Goal: Communication & Community: Answer question/provide support

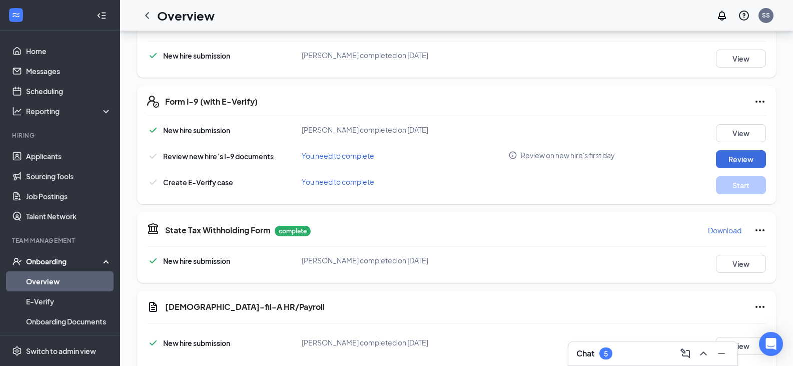
scroll to position [335, 0]
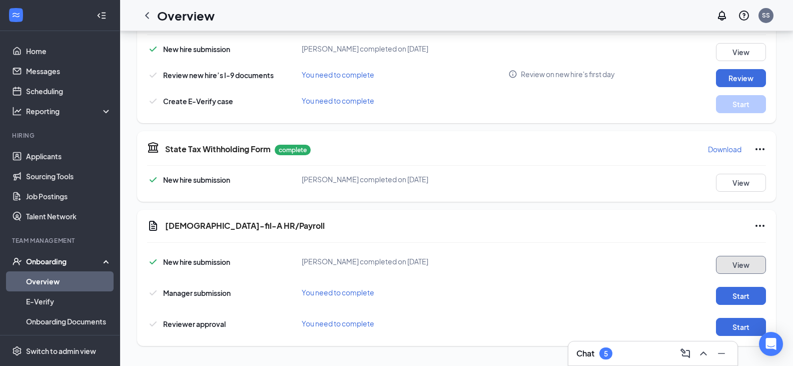
click at [731, 272] on button "View" at bounding box center [741, 265] width 50 height 18
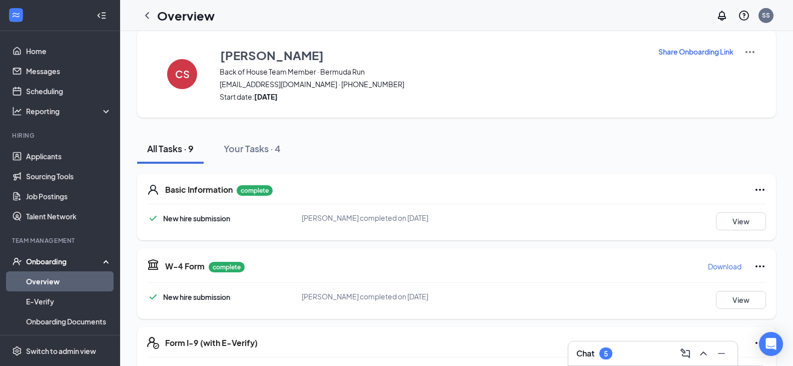
scroll to position [13, 0]
click at [741, 219] on button "View" at bounding box center [741, 222] width 50 height 18
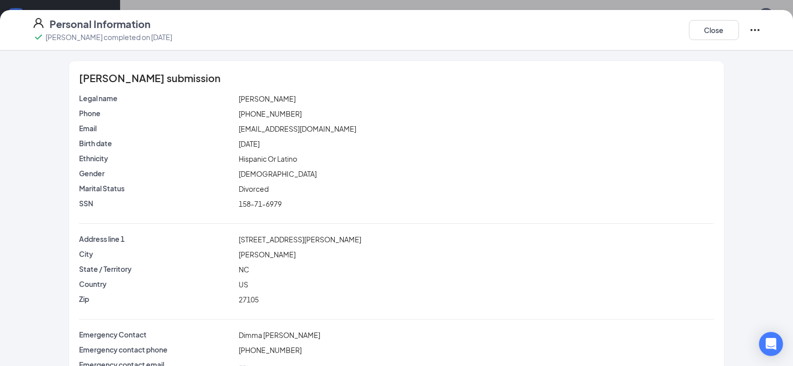
scroll to position [31, 0]
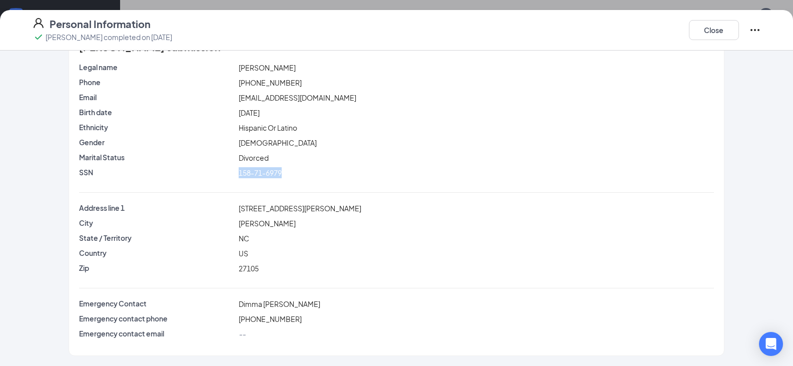
drag, startPoint x: 236, startPoint y: 174, endPoint x: 280, endPoint y: 174, distance: 44.5
click at [280, 174] on div "158-71-6979" at bounding box center [476, 172] width 479 height 11
copy span "158-71-6979"
click at [370, 208] on div "[STREET_ADDRESS][PERSON_NAME]" at bounding box center [476, 208] width 479 height 11
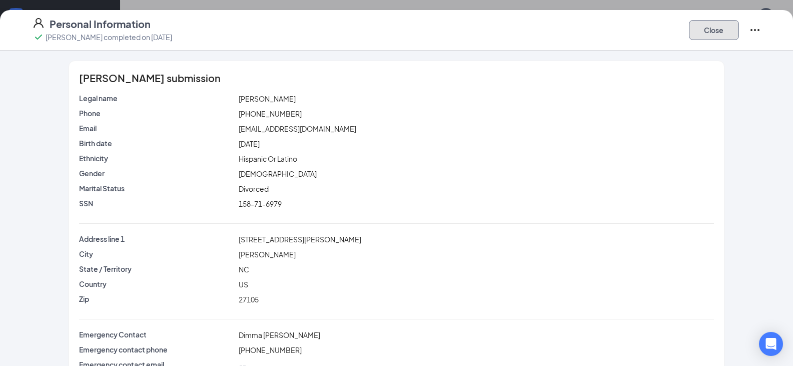
click at [714, 29] on button "Close" at bounding box center [714, 30] width 50 height 20
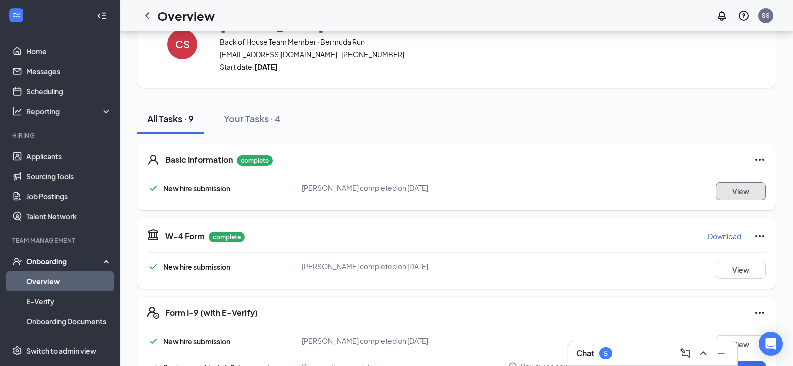
scroll to position [70, 0]
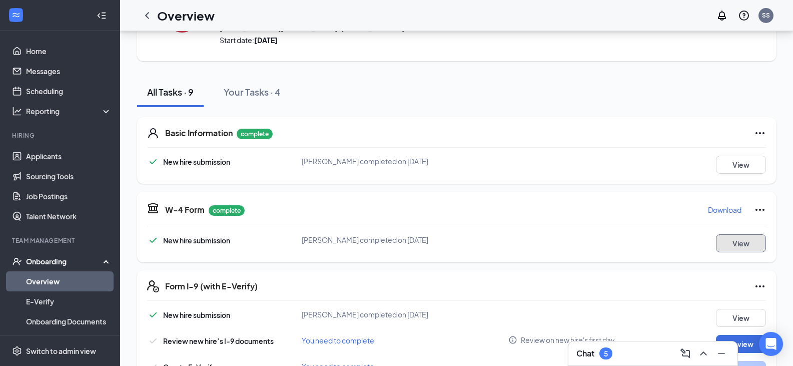
click at [747, 248] on button "View" at bounding box center [741, 243] width 50 height 18
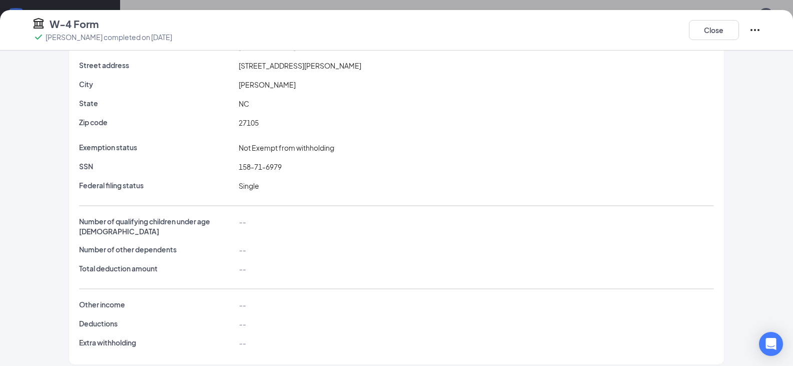
scroll to position [0, 0]
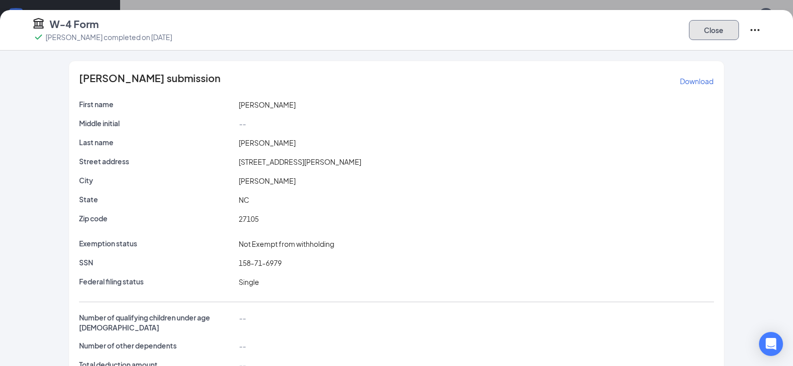
click at [710, 26] on button "Close" at bounding box center [714, 30] width 50 height 20
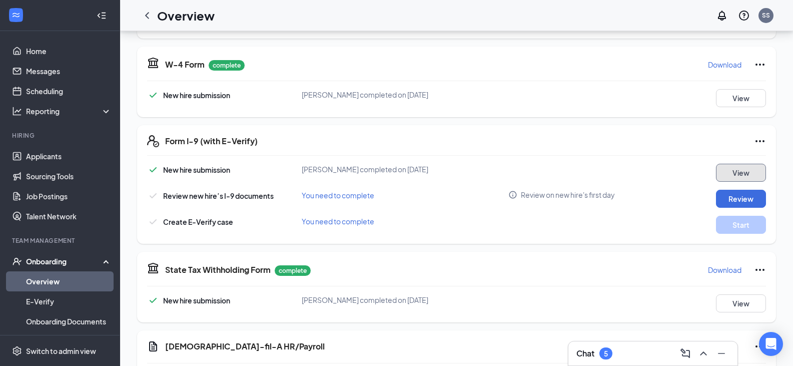
click at [746, 176] on button "View" at bounding box center [741, 173] width 50 height 18
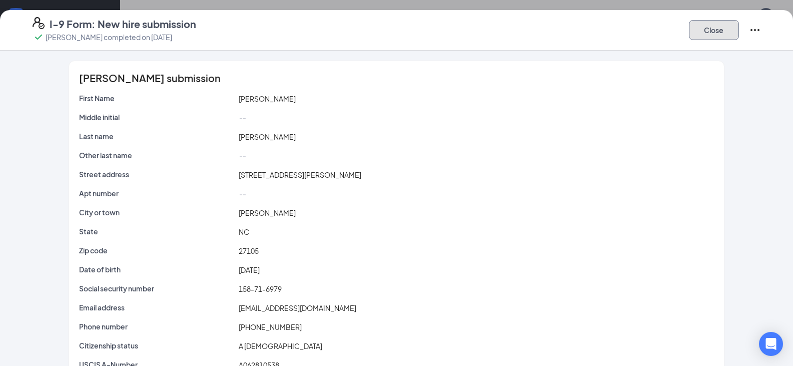
click at [706, 34] on button "Close" at bounding box center [714, 30] width 50 height 20
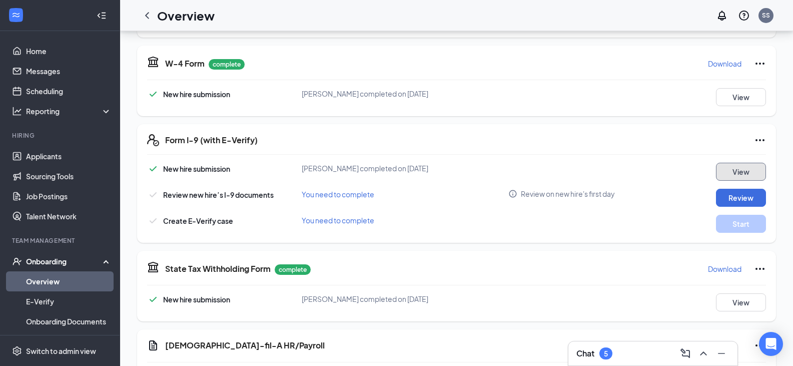
scroll to position [215, 0]
click at [736, 198] on button "Review" at bounding box center [741, 198] width 50 height 18
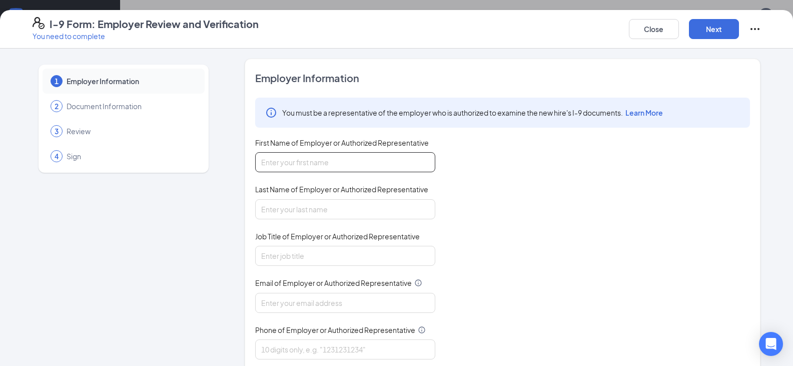
click at [320, 154] on input "First Name of Employer or Authorized Representative" at bounding box center [345, 162] width 180 height 20
type input "[PERSON_NAME]"
drag, startPoint x: 299, startPoint y: 212, endPoint x: 317, endPoint y: 235, distance: 29.5
click at [317, 235] on div "You must be a representative of the employer who is authorized to examine the n…" at bounding box center [502, 229] width 495 height 262
type input "[PERSON_NAME]"
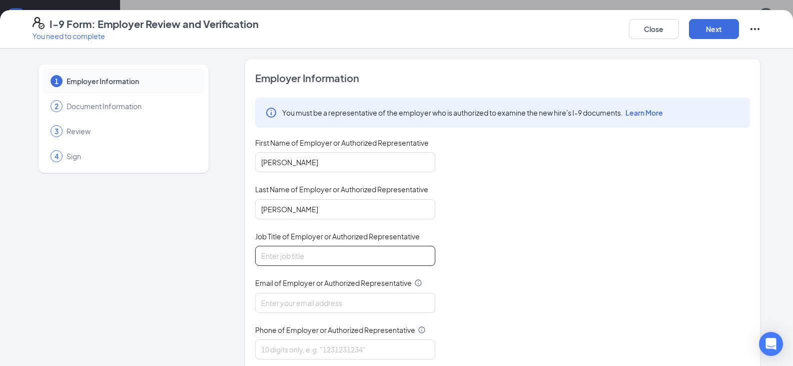
click at [277, 258] on input "Job Title of Employer or Authorized Representative" at bounding box center [345, 256] width 180 height 20
type input "Business Manager"
click at [268, 305] on input "Email of Employer or Authorized Representative" at bounding box center [345, 303] width 180 height 20
type input "[EMAIL_ADDRESS][DEMOGRAPHIC_DATA][DOMAIN_NAME]"
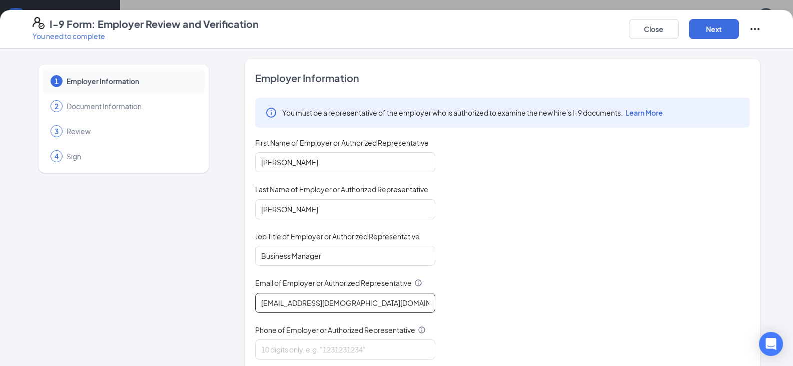
scroll to position [87, 0]
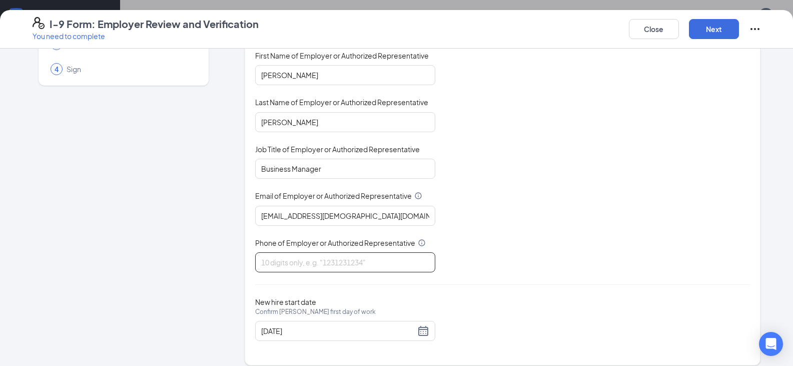
click at [282, 270] on input "Phone of Employer or Authorized Representative" at bounding box center [345, 262] width 180 height 20
type input "3363065699"
click at [547, 292] on div "Employer Information You must be a representative of the employer who is author…" at bounding box center [502, 168] width 495 height 369
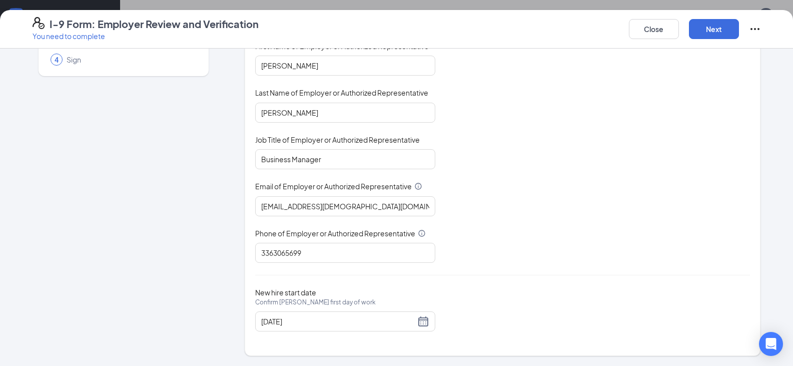
scroll to position [0, 0]
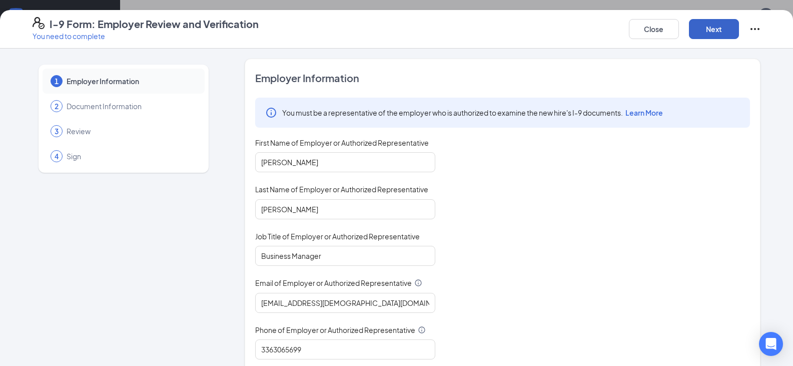
click at [728, 23] on button "Next" at bounding box center [714, 29] width 50 height 20
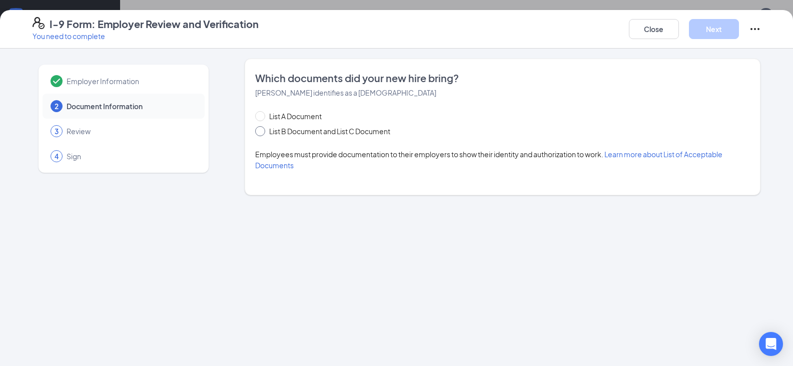
click at [261, 130] on input "List B Document and List C Document" at bounding box center [258, 129] width 7 height 7
radio input "true"
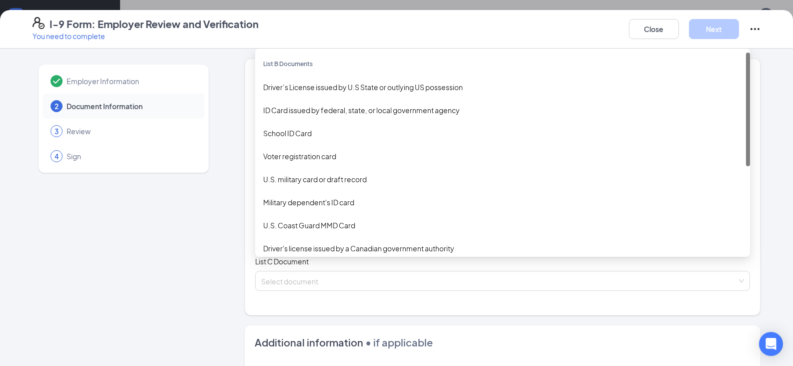
click at [299, 225] on div "Select document List B Documents Driver’s License issued by U.S State or outlyi…" at bounding box center [502, 221] width 495 height 20
click at [326, 87] on div "Driver’s License issued by U.S State or outlying US possession" at bounding box center [502, 87] width 479 height 11
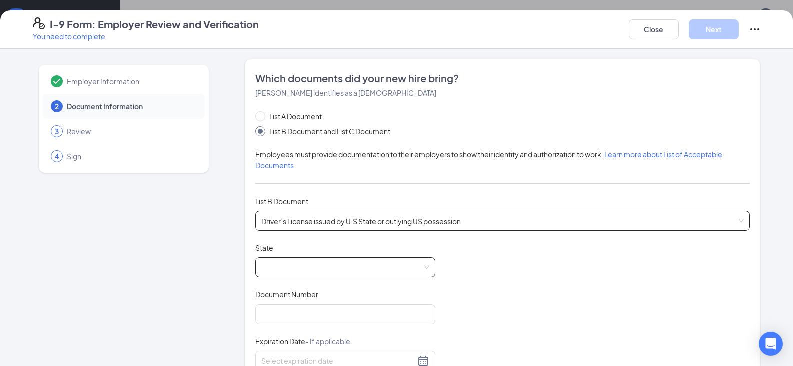
click at [273, 270] on span at bounding box center [345, 267] width 168 height 19
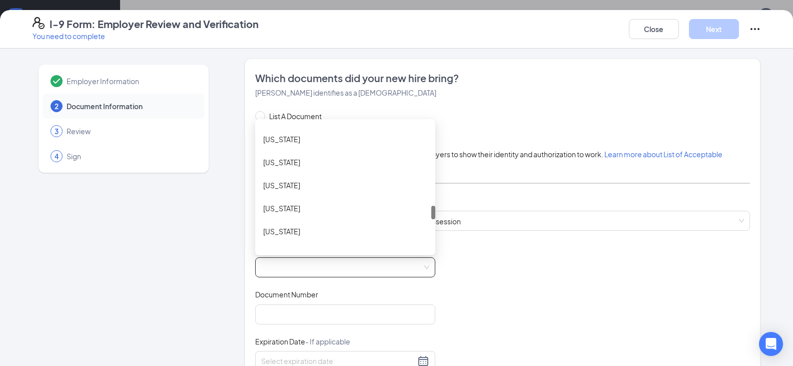
scroll to position [755, 0]
click at [293, 180] on div "[US_STATE]" at bounding box center [345, 185] width 164 height 11
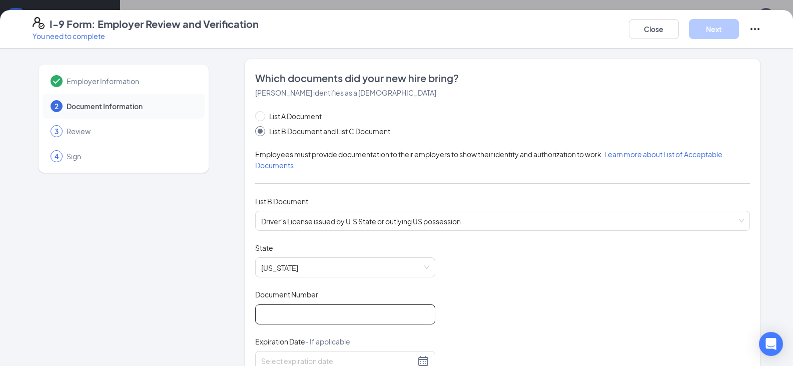
click at [336, 308] on input "Document Number" at bounding box center [345, 314] width 180 height 20
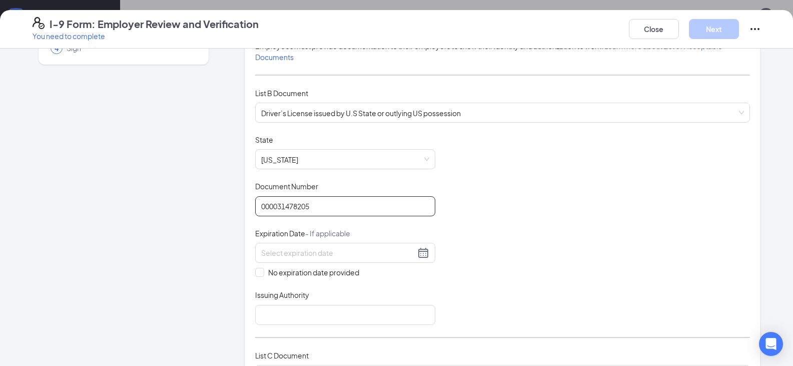
scroll to position [108, 0]
type input "000031478205"
click at [293, 256] on input at bounding box center [338, 252] width 154 height 11
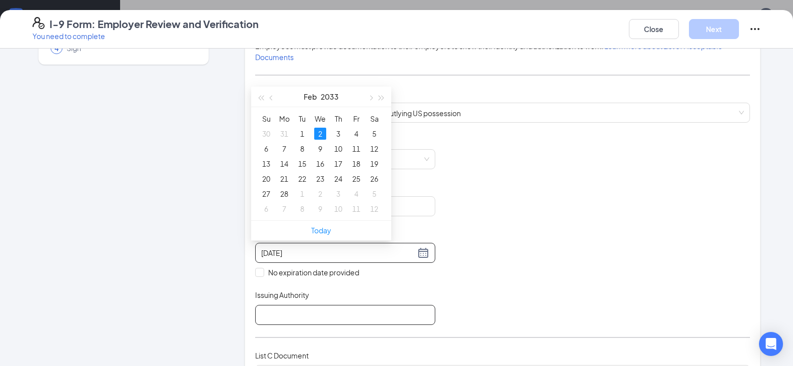
type input "[DATE]"
click at [285, 312] on input "Issuing Authority" at bounding box center [345, 315] width 180 height 20
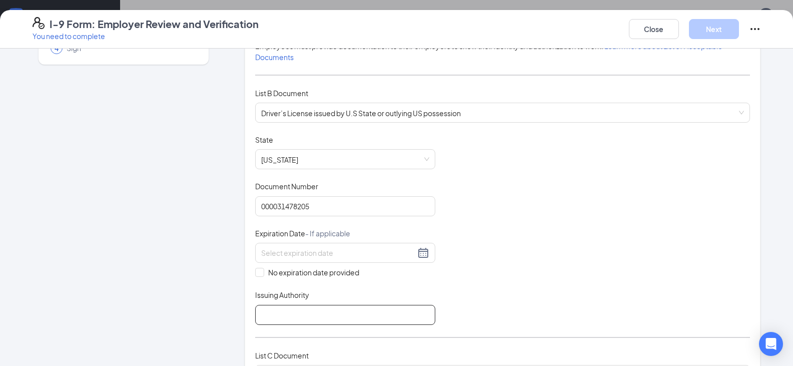
type input "[US_STATE]"
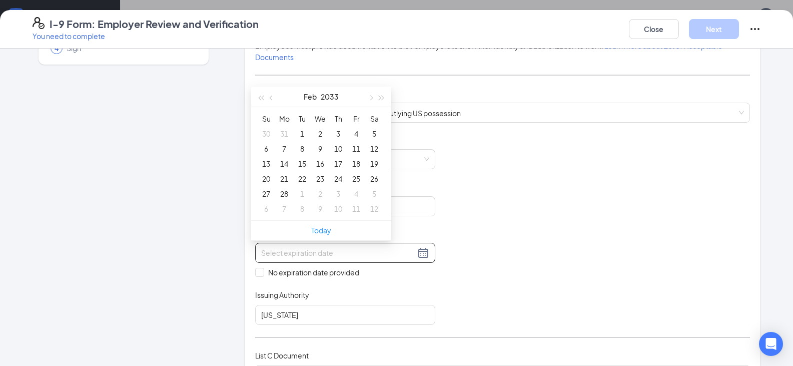
click at [318, 250] on input at bounding box center [338, 252] width 154 height 11
click at [321, 137] on div "2" at bounding box center [320, 134] width 12 height 12
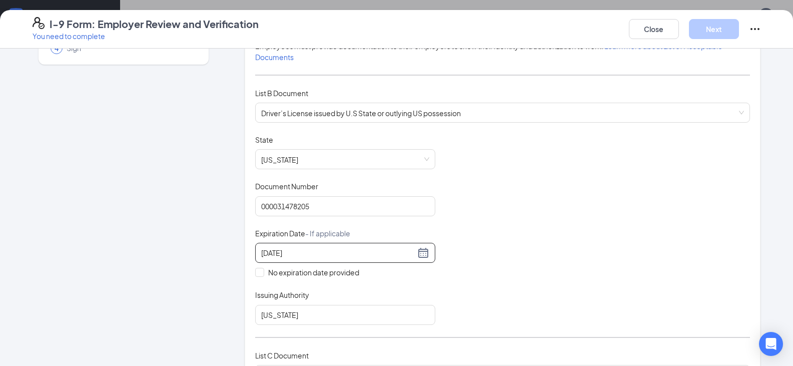
type input "[DATE]"
click at [536, 244] on div "Document Title Driver’s License issued by U.S State or outlying US possession S…" at bounding box center [502, 230] width 495 height 190
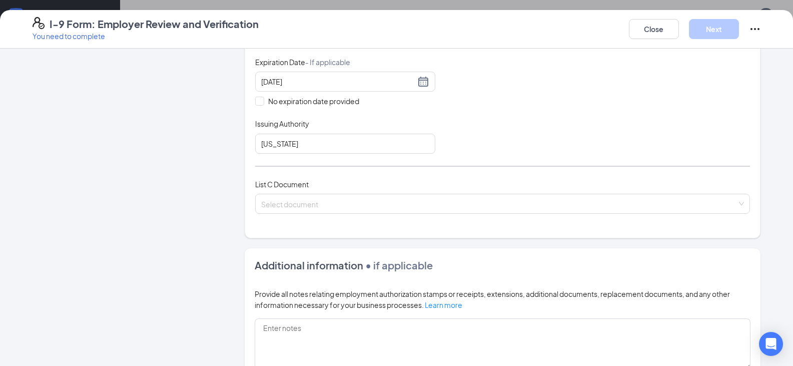
scroll to position [280, 0]
click at [297, 200] on div "Select document" at bounding box center [502, 203] width 495 height 20
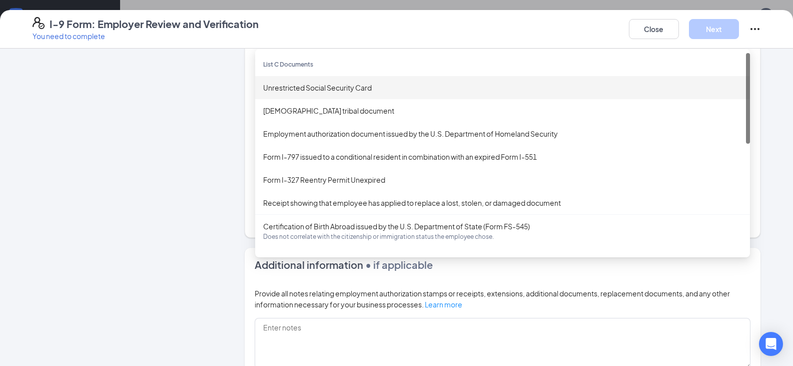
click at [312, 84] on div "Unrestricted Social Security Card" at bounding box center [502, 87] width 479 height 11
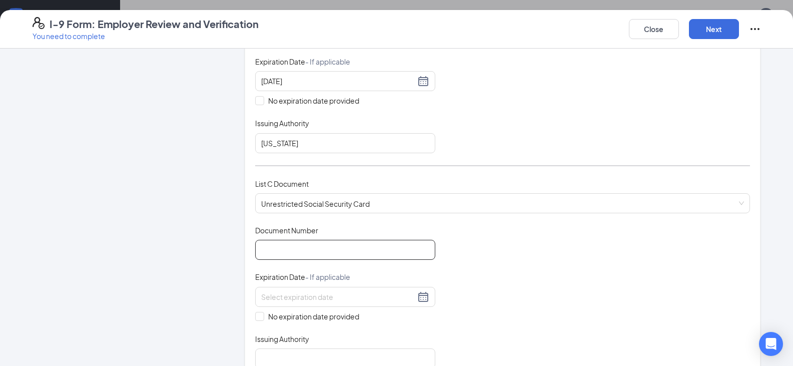
click at [288, 255] on input "Document Number" at bounding box center [345, 250] width 180 height 20
paste input "158-71-6979"
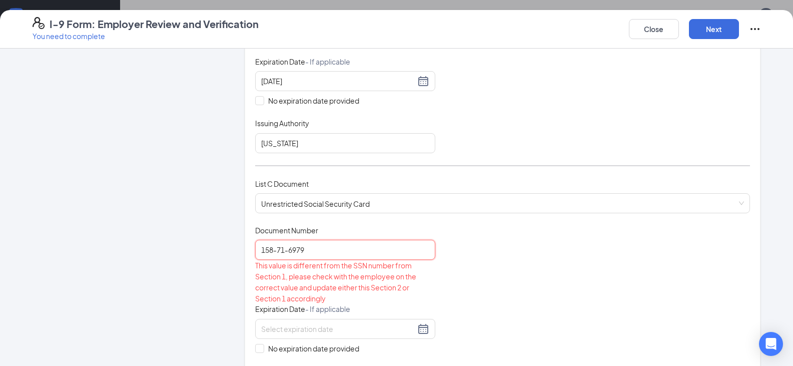
click at [288, 250] on input "158-71-6979" at bounding box center [345, 250] width 180 height 20
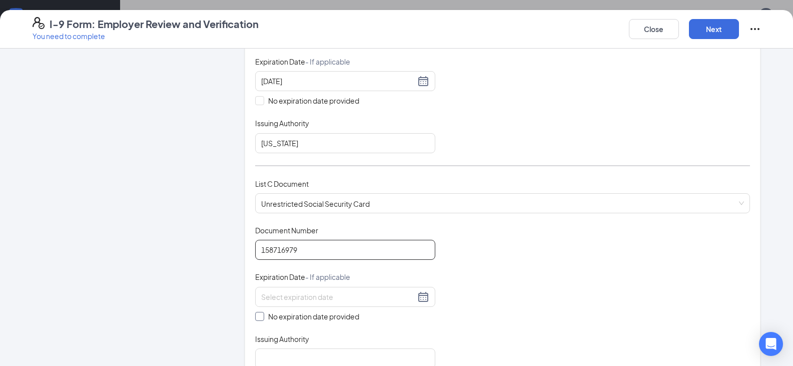
type input "158716979"
click at [256, 318] on input "No expiration date provided" at bounding box center [258, 315] width 7 height 7
checkbox input "true"
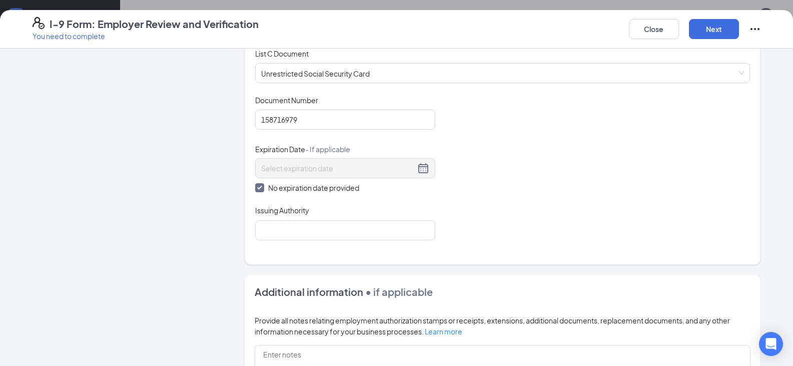
scroll to position [410, 0]
click at [314, 234] on input "Issuing Authority" at bounding box center [345, 230] width 180 height 20
type input "[GEOGRAPHIC_DATA]"
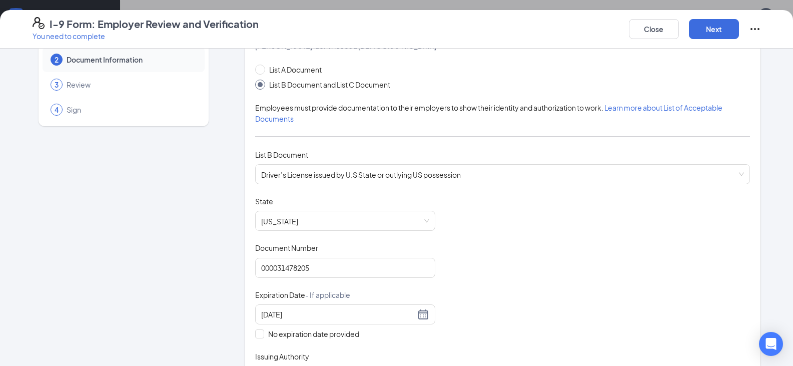
scroll to position [0, 0]
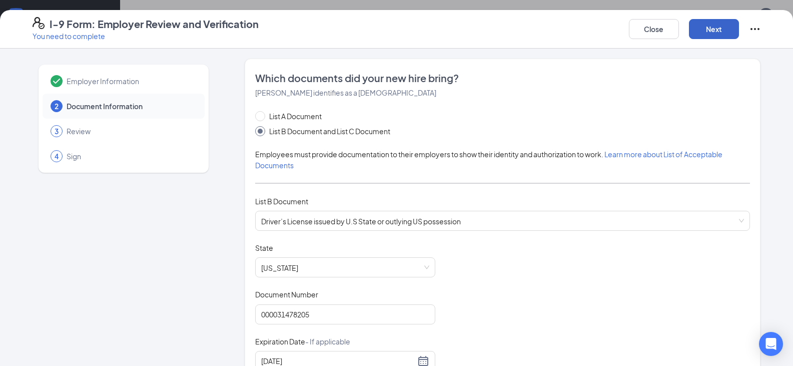
click at [714, 32] on button "Next" at bounding box center [714, 29] width 50 height 20
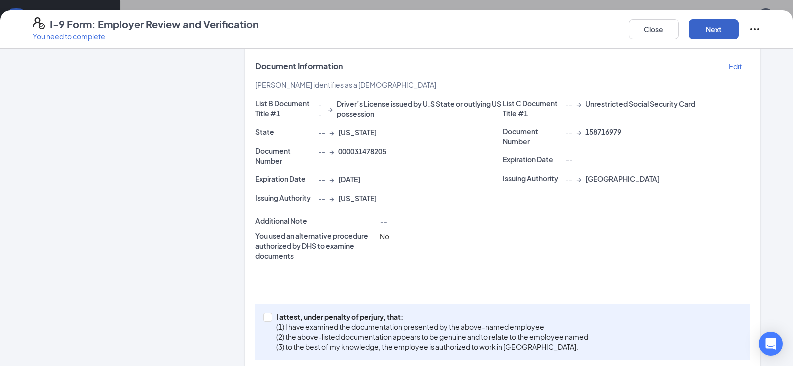
scroll to position [215, 0]
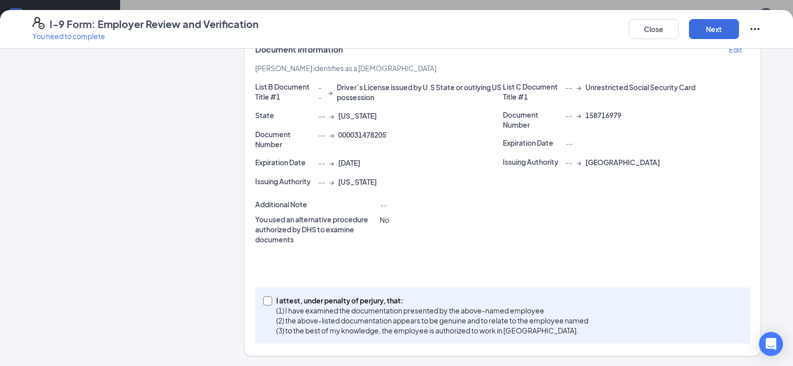
click at [266, 300] on input "I attest, under penalty of [PERSON_NAME], that: (1) I have examined the documen…" at bounding box center [266, 299] width 7 height 7
checkbox input "true"
click at [703, 34] on button "Next" at bounding box center [714, 29] width 50 height 20
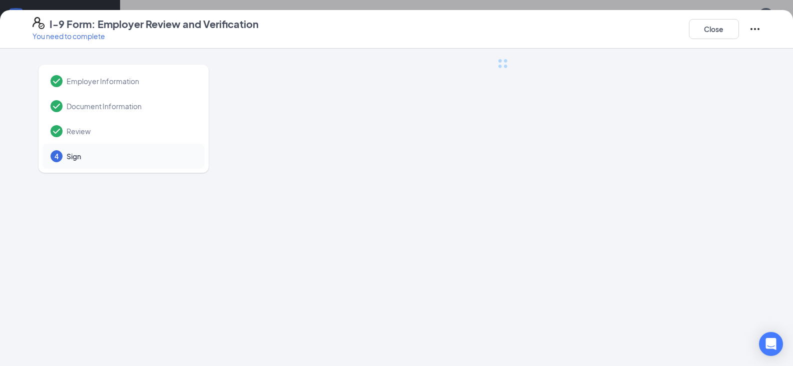
scroll to position [0, 0]
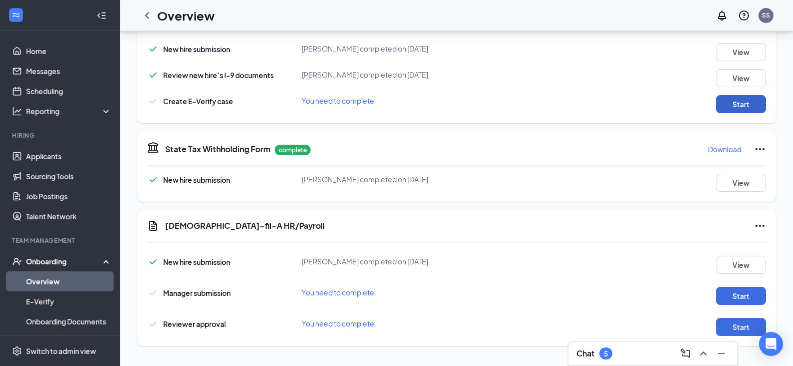
click at [743, 103] on button "Start" at bounding box center [741, 104] width 50 height 18
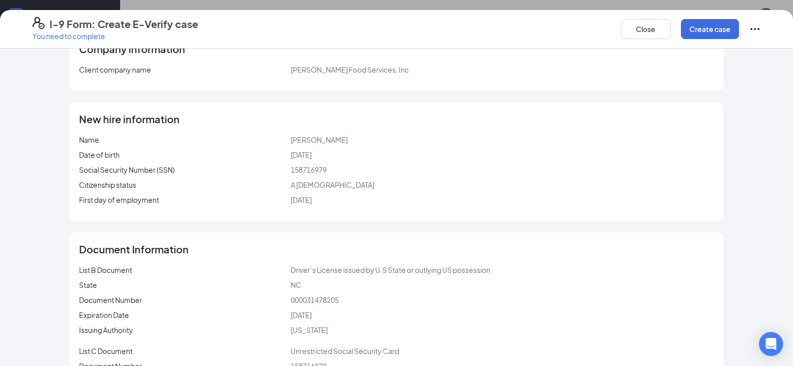
scroll to position [67, 0]
click at [711, 31] on button "Create case" at bounding box center [710, 29] width 58 height 20
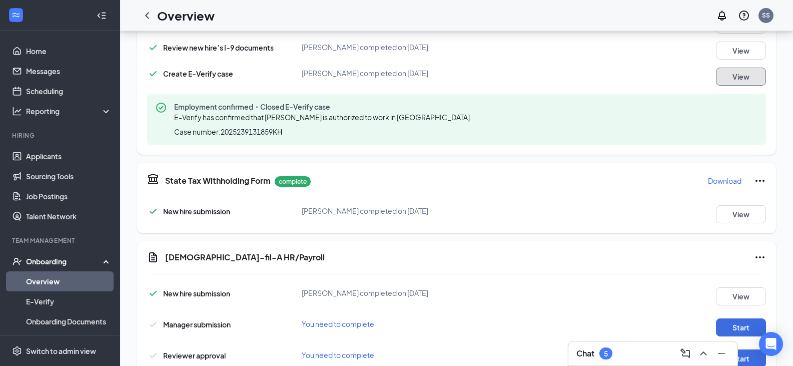
scroll to position [394, 0]
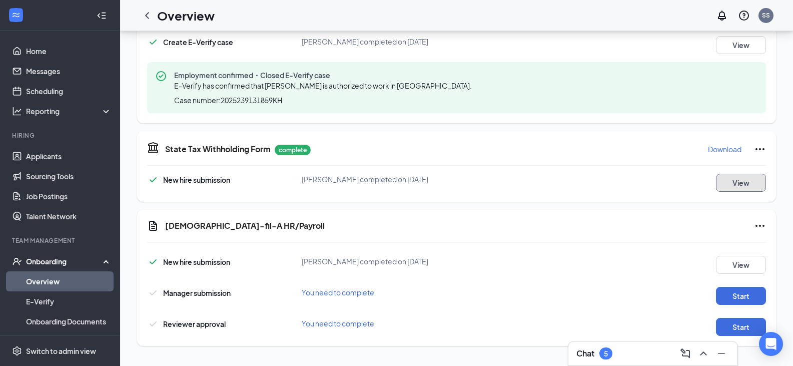
click at [745, 181] on button "View" at bounding box center [741, 183] width 50 height 18
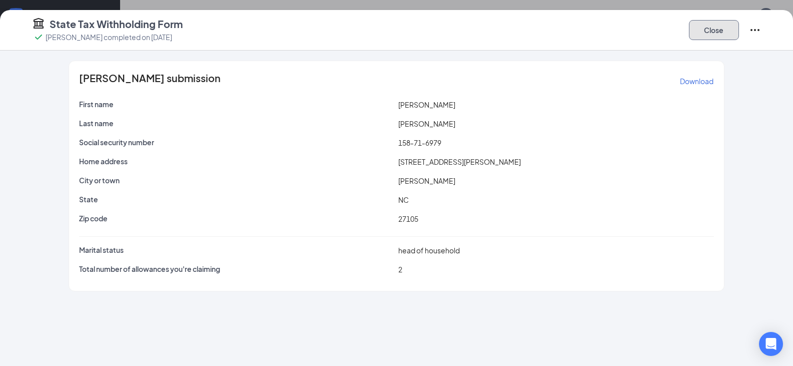
click at [714, 24] on button "Close" at bounding box center [714, 30] width 50 height 20
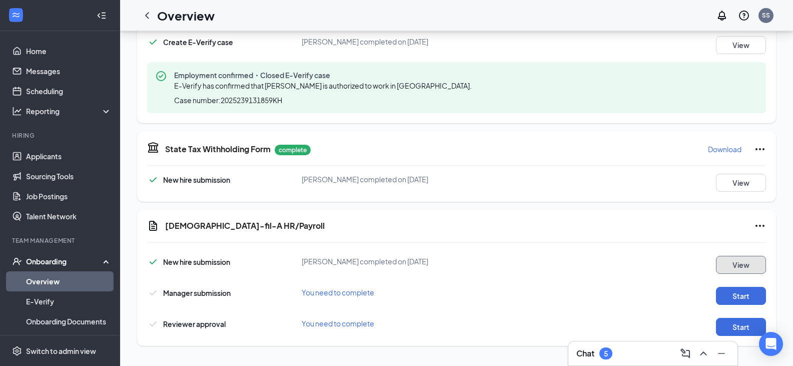
click at [742, 263] on button "View" at bounding box center [741, 265] width 50 height 18
click at [741, 263] on button "View" at bounding box center [741, 265] width 50 height 18
click at [741, 300] on button "Start" at bounding box center [741, 296] width 50 height 18
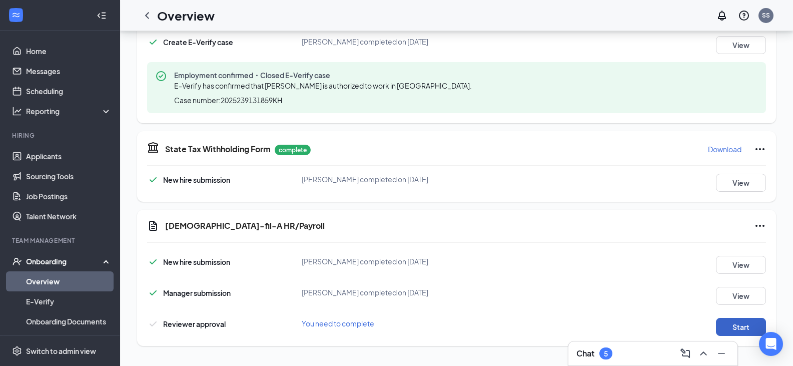
click at [737, 329] on button "Start" at bounding box center [741, 327] width 50 height 18
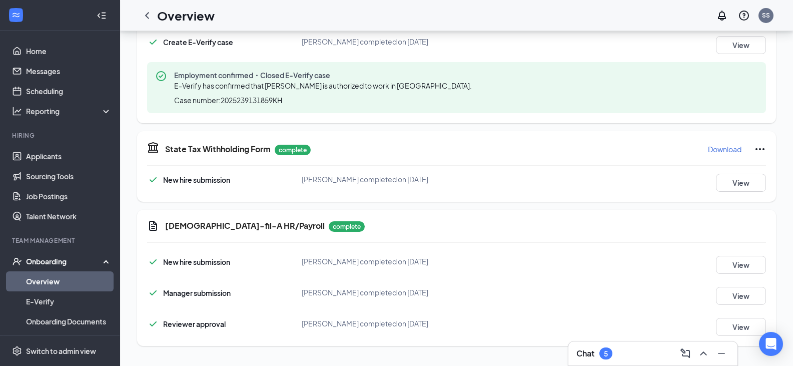
click at [632, 357] on div "Chat 5" at bounding box center [652, 353] width 153 height 16
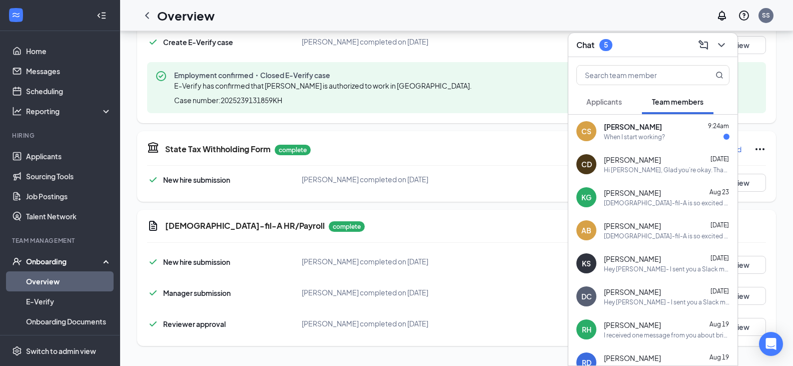
click at [635, 141] on div "When I start working?" at bounding box center [634, 137] width 61 height 9
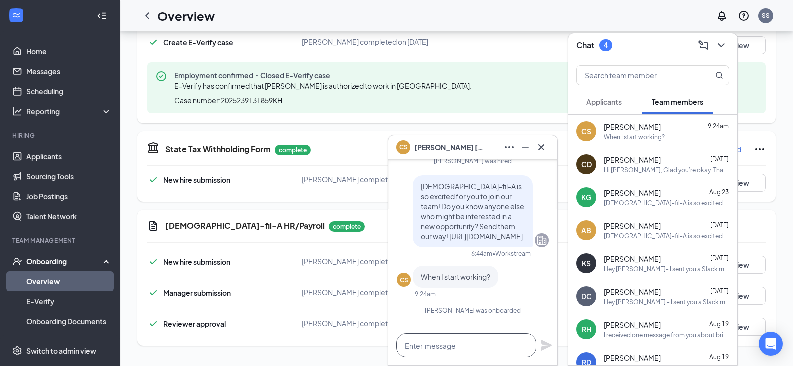
click at [429, 339] on textarea at bounding box center [466, 345] width 140 height 24
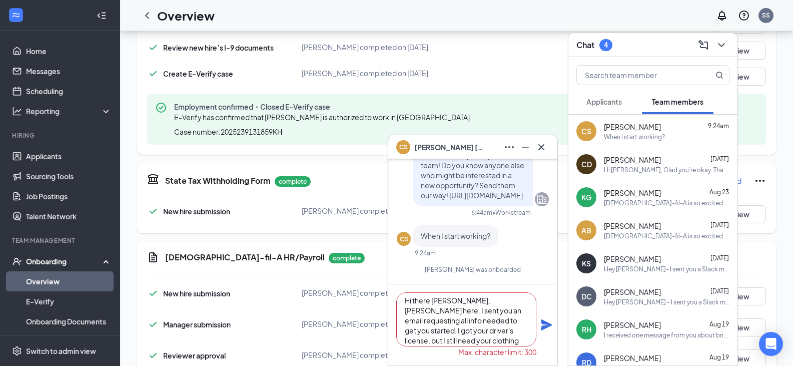
scroll to position [5, 0]
click at [515, 323] on textarea "Hi there [PERSON_NAME], [PERSON_NAME] here. I sent you an email requesting all …" at bounding box center [466, 319] width 140 height 54
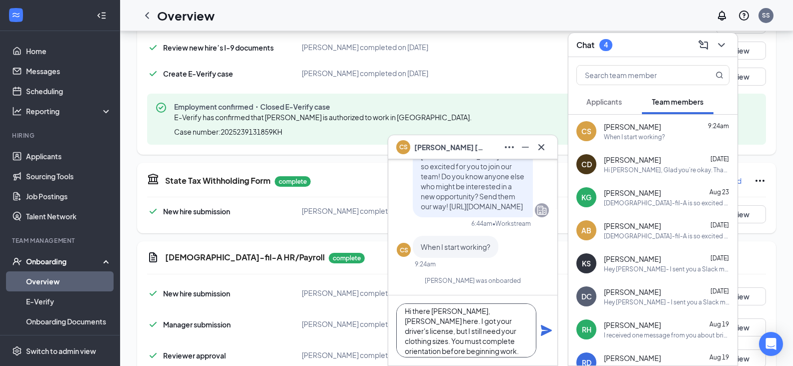
click at [423, 341] on textarea "Hi there [PERSON_NAME], [PERSON_NAME] here. I got your driver's license, but I …" at bounding box center [466, 330] width 140 height 54
click at [467, 311] on textarea "Hi there [PERSON_NAME], [PERSON_NAME] here. I got your driver's license, but I …" at bounding box center [466, 330] width 140 height 54
click at [454, 346] on textarea "Hi there [PERSON_NAME], [PERSON_NAME] here. I got your driver's license, but I …" at bounding box center [466, 330] width 140 height 54
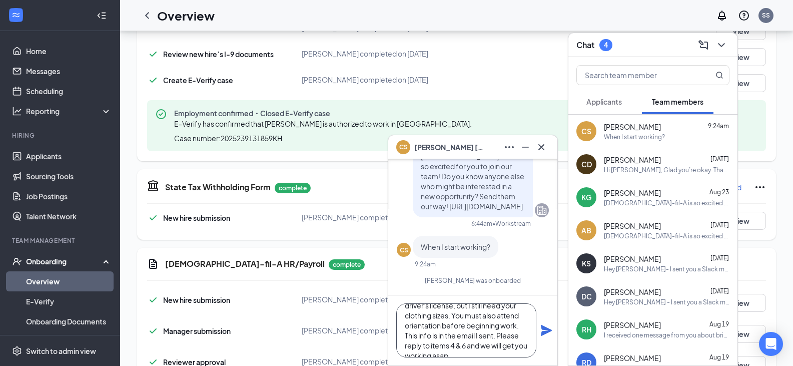
scroll to position [31, 0]
click at [492, 335] on textarea "Hi there [PERSON_NAME], [PERSON_NAME] here. I got your driver's license, but I …" at bounding box center [466, 330] width 140 height 54
click at [480, 345] on textarea "Hi there [PERSON_NAME], [PERSON_NAME] here. I got your driver's license, but I …" at bounding box center [466, 330] width 140 height 54
type textarea "Hi there [PERSON_NAME], [PERSON_NAME] here. I got your driver's license, but I …"
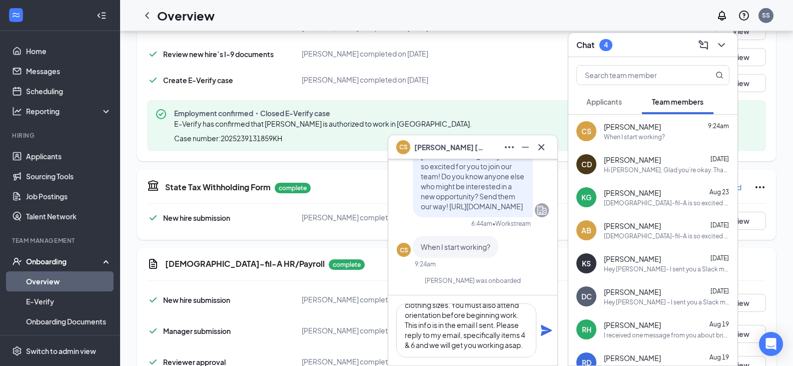
click at [549, 330] on icon "Plane" at bounding box center [546, 330] width 11 height 11
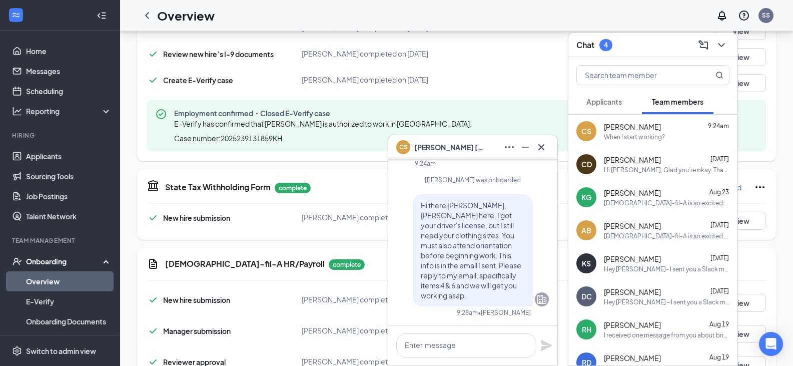
scroll to position [0, 0]
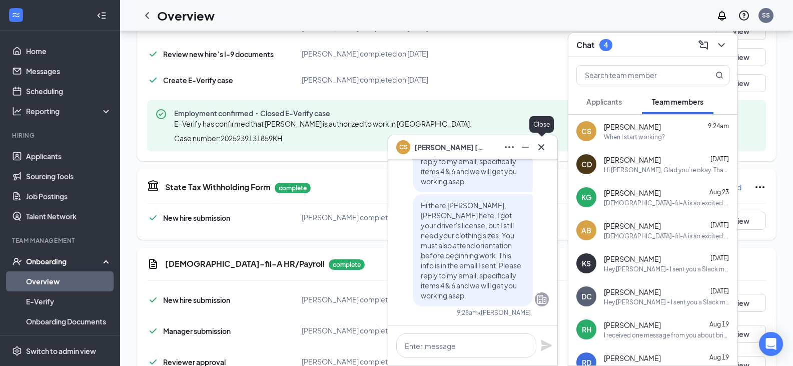
click at [540, 149] on icon "Cross" at bounding box center [541, 147] width 6 height 6
